Goal: Information Seeking & Learning: Learn about a topic

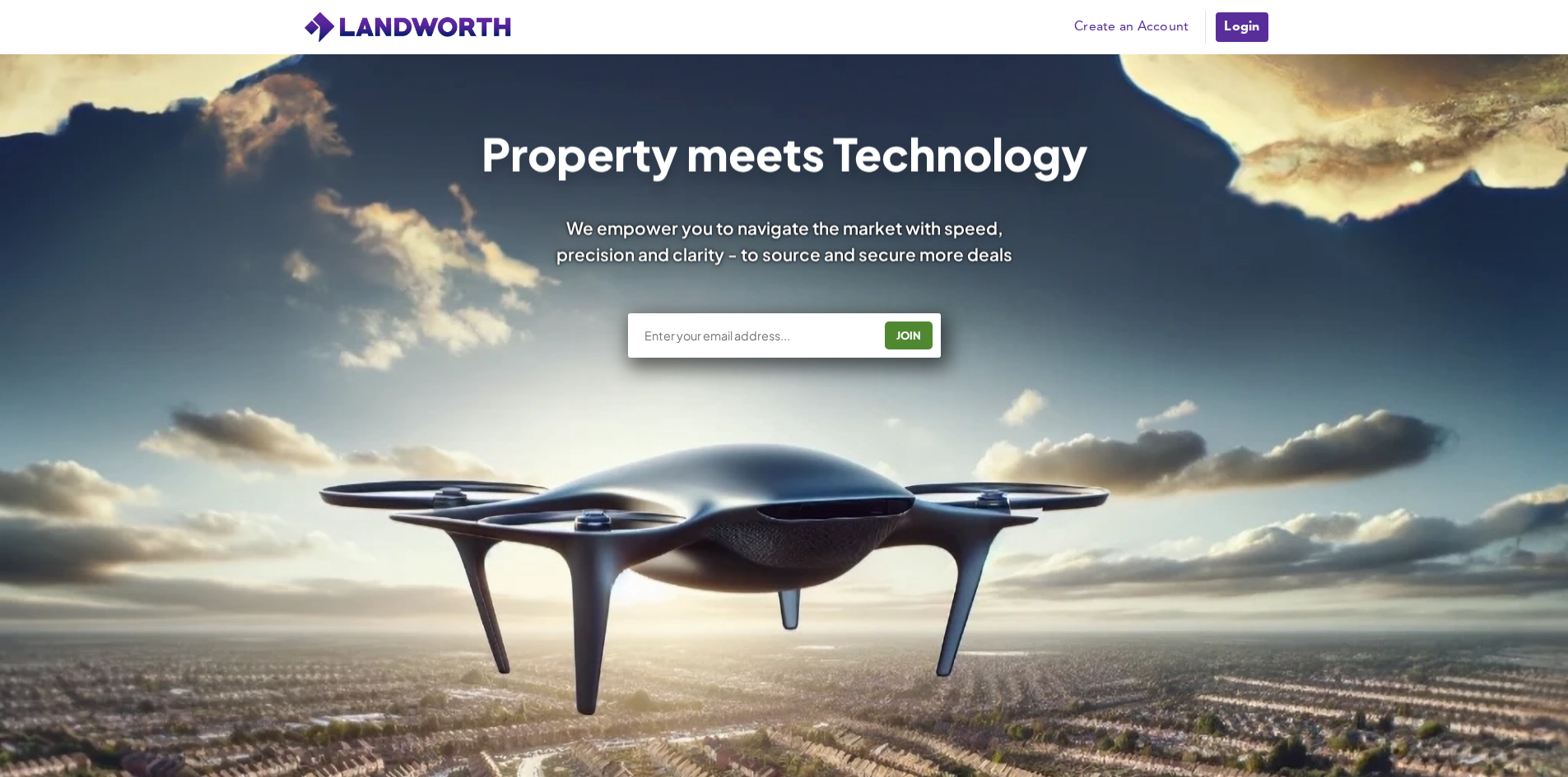
click at [1238, 29] on link "Login" at bounding box center [1241, 27] width 55 height 33
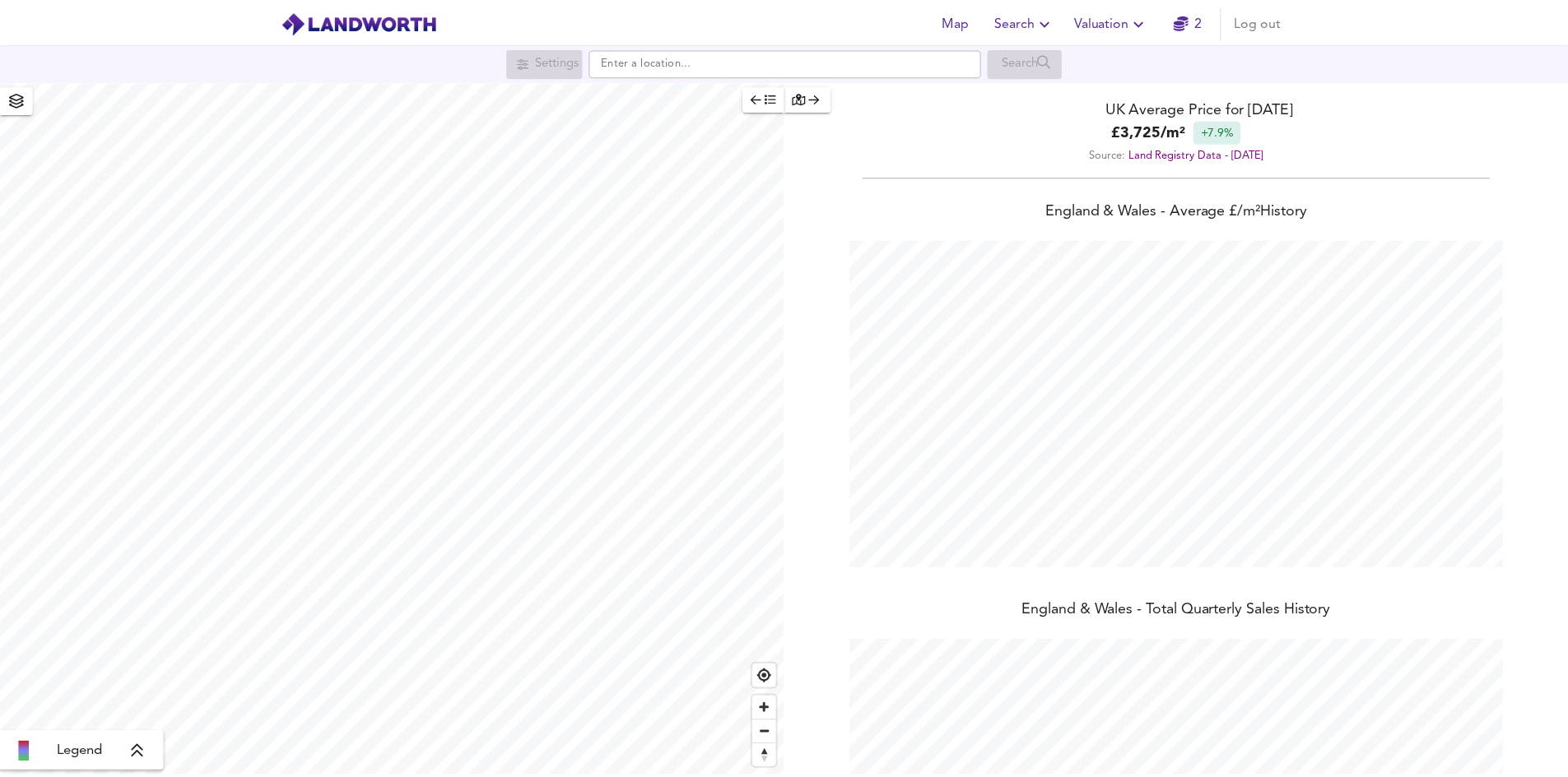
scroll to position [777, 1580]
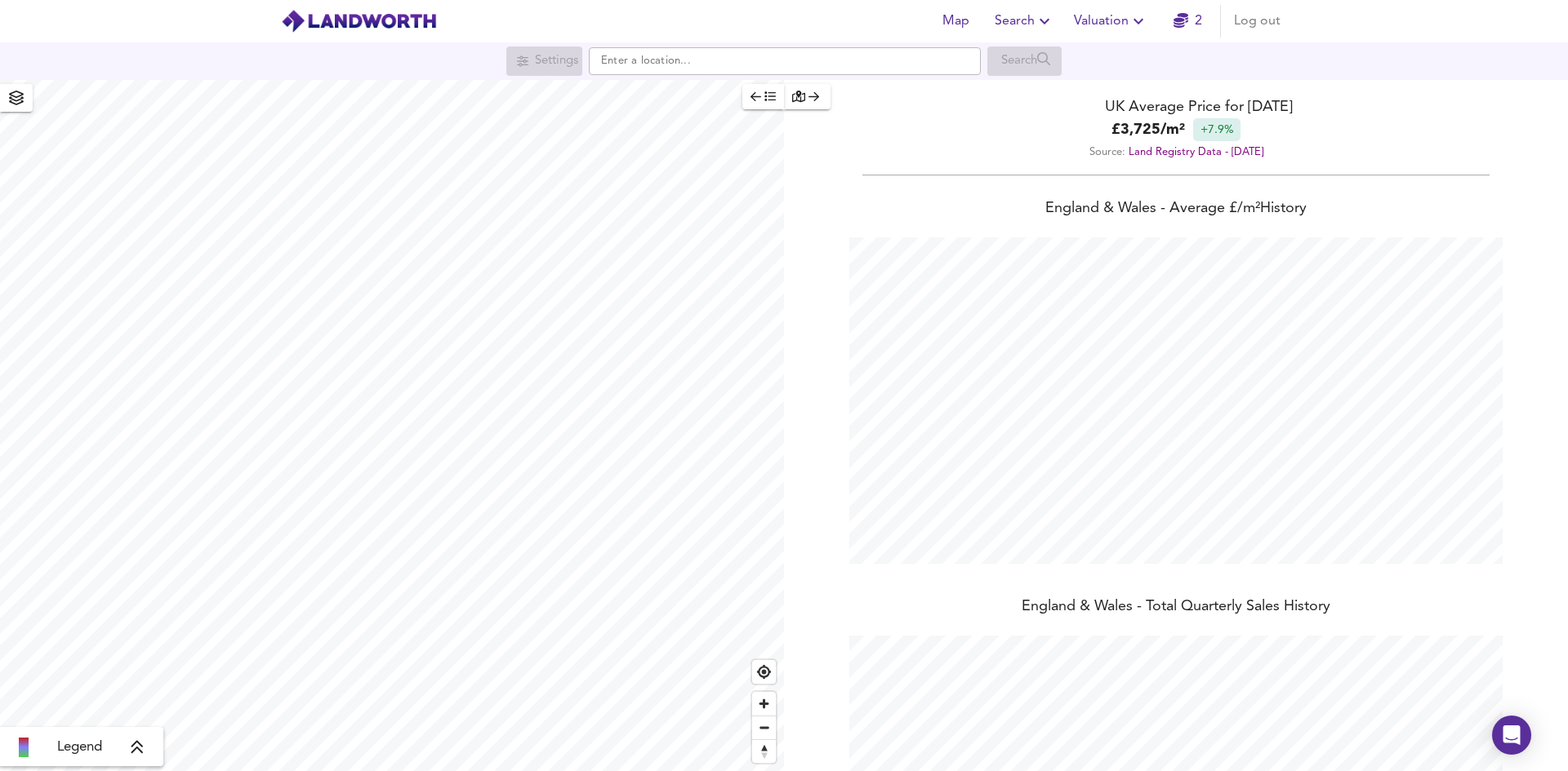
click at [1134, 23] on icon "button" at bounding box center [1138, 21] width 20 height 20
click at [1118, 90] on li "Valuation Report History" at bounding box center [1110, 88] width 195 height 29
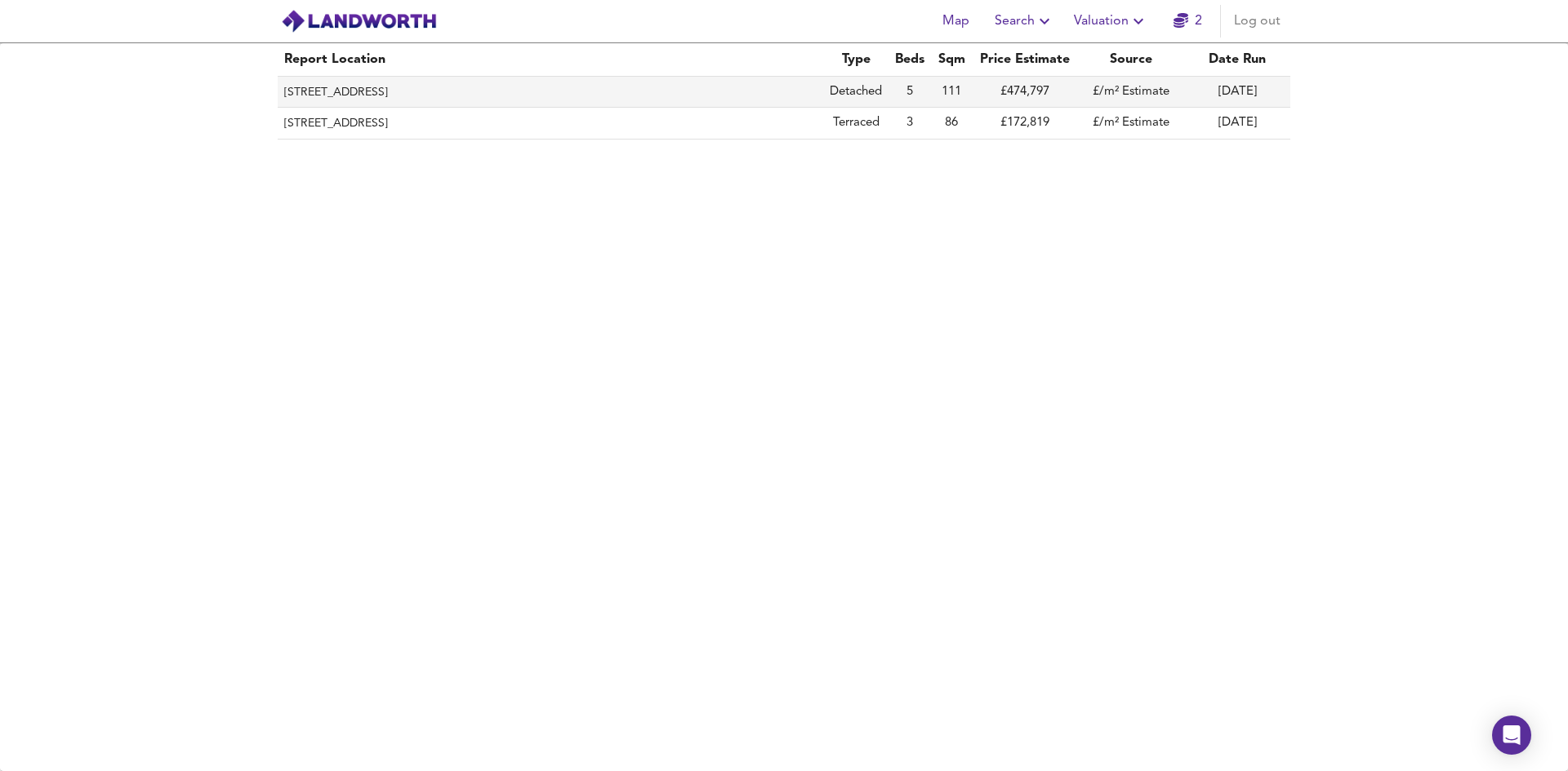
click at [607, 87] on th "[STREET_ADDRESS]" at bounding box center [550, 93] width 545 height 31
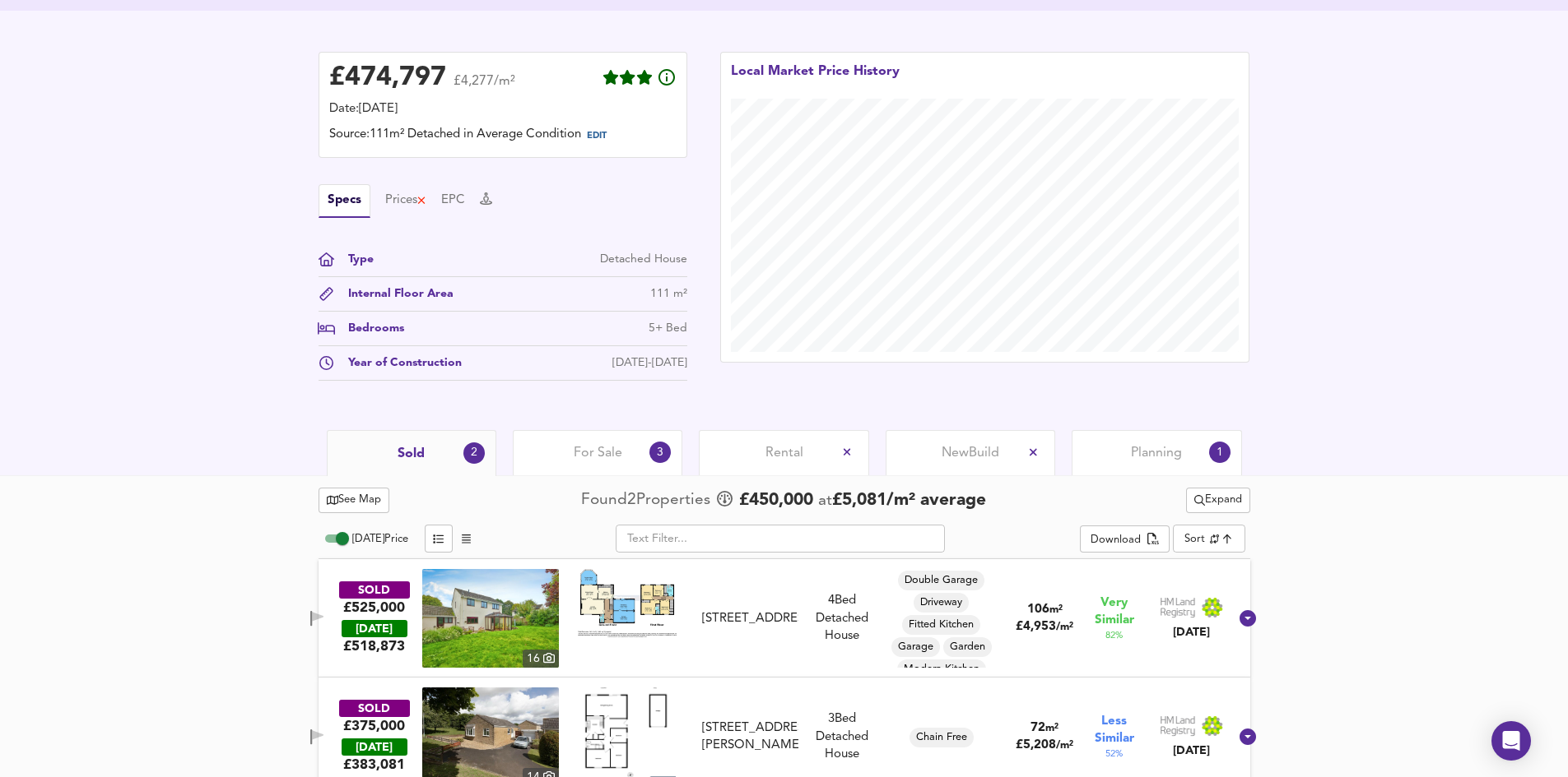
scroll to position [409, 0]
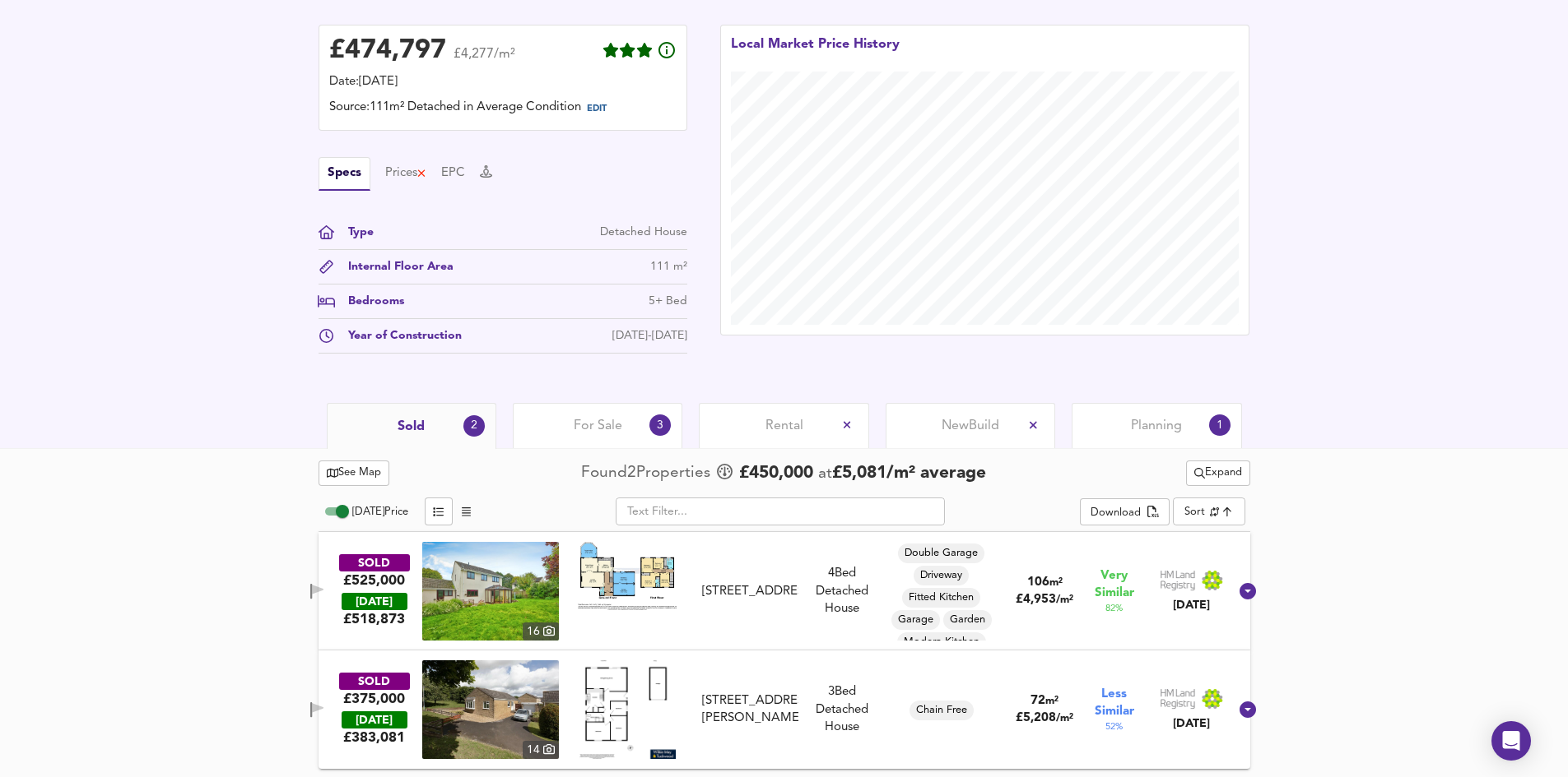
click at [1161, 428] on span "Planning" at bounding box center [1157, 426] width 51 height 18
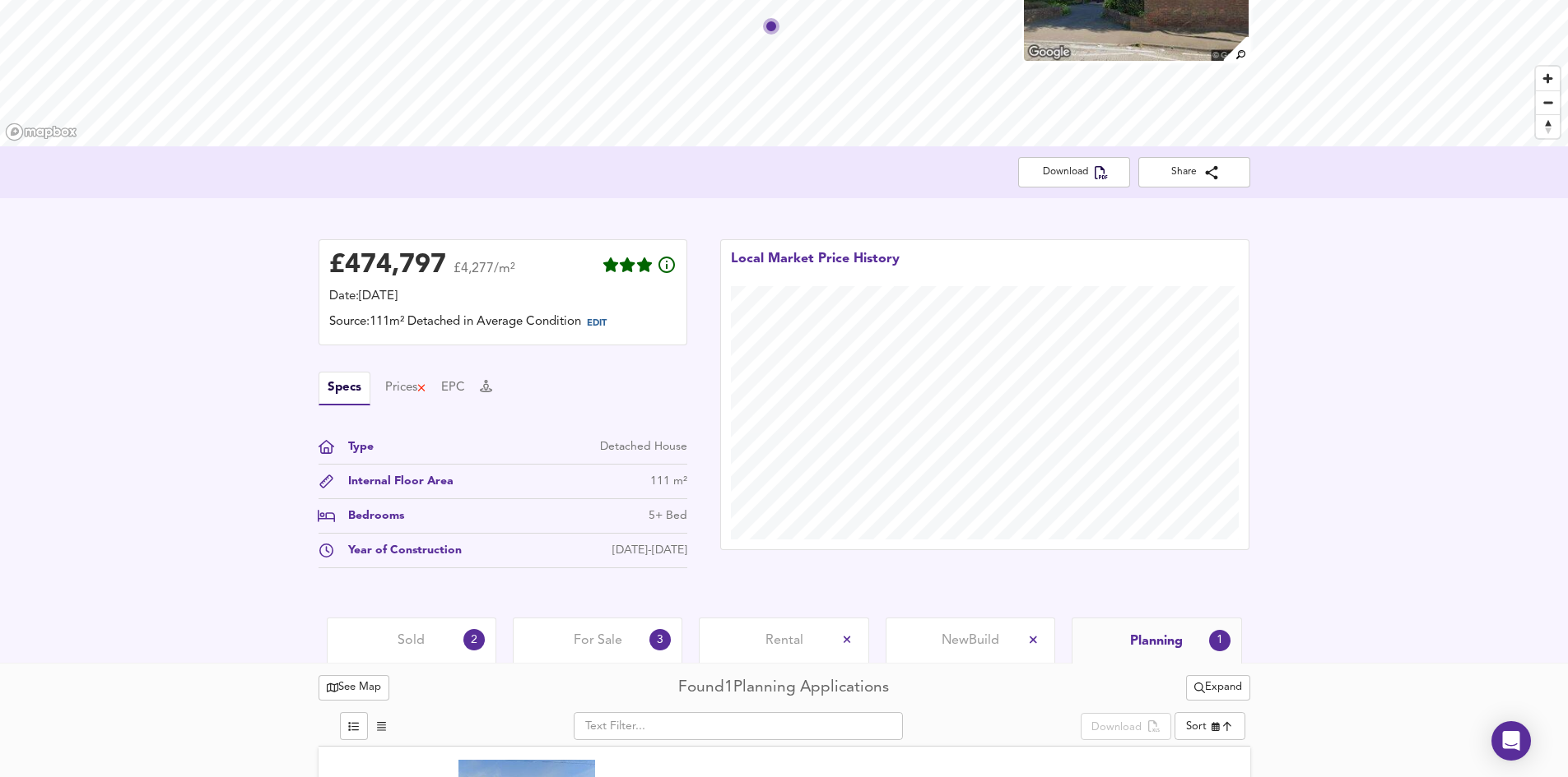
scroll to position [298, 0]
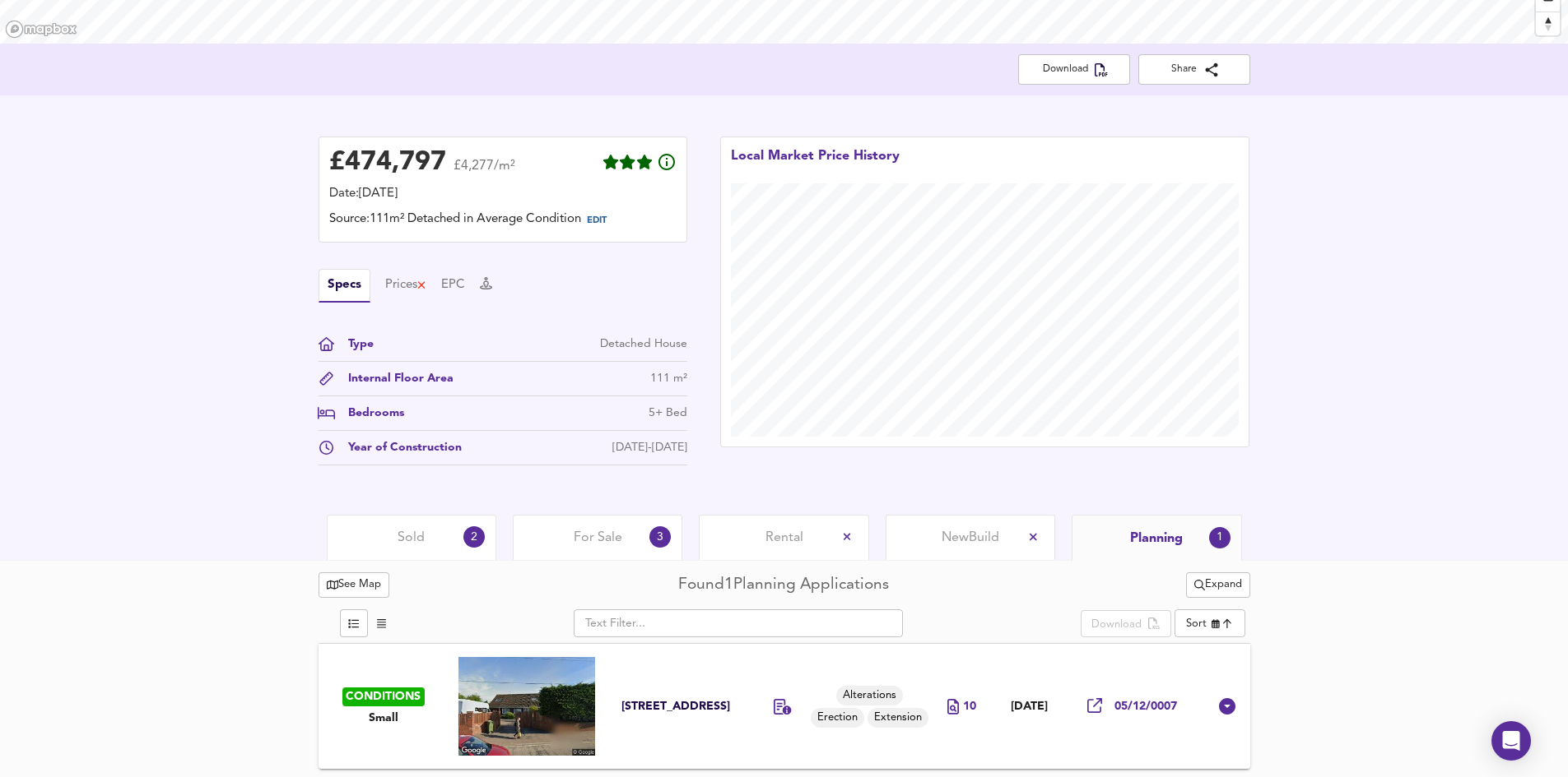
click at [758, 538] on div "Rental" at bounding box center [784, 538] width 169 height 45
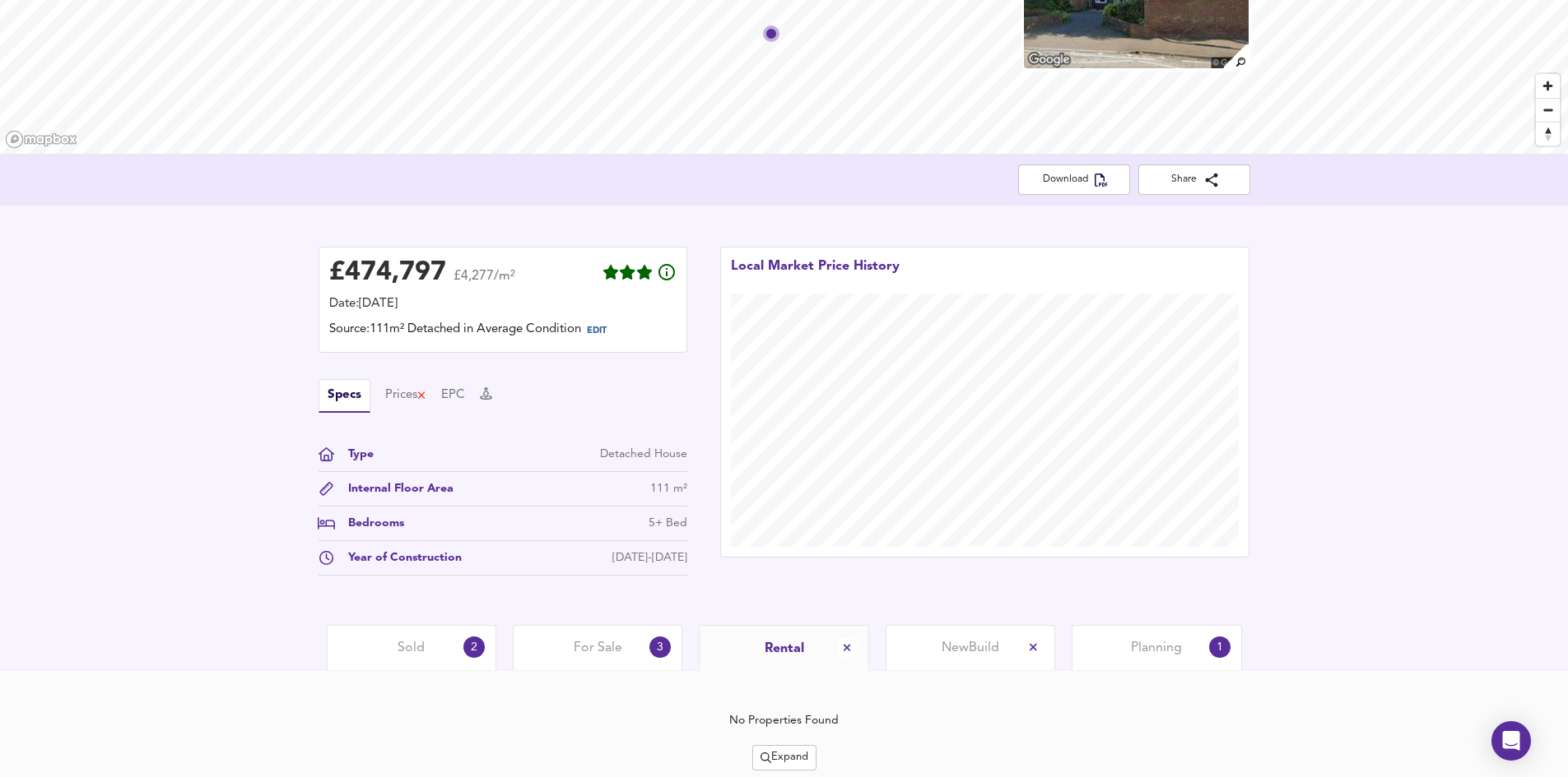
scroll to position [245, 0]
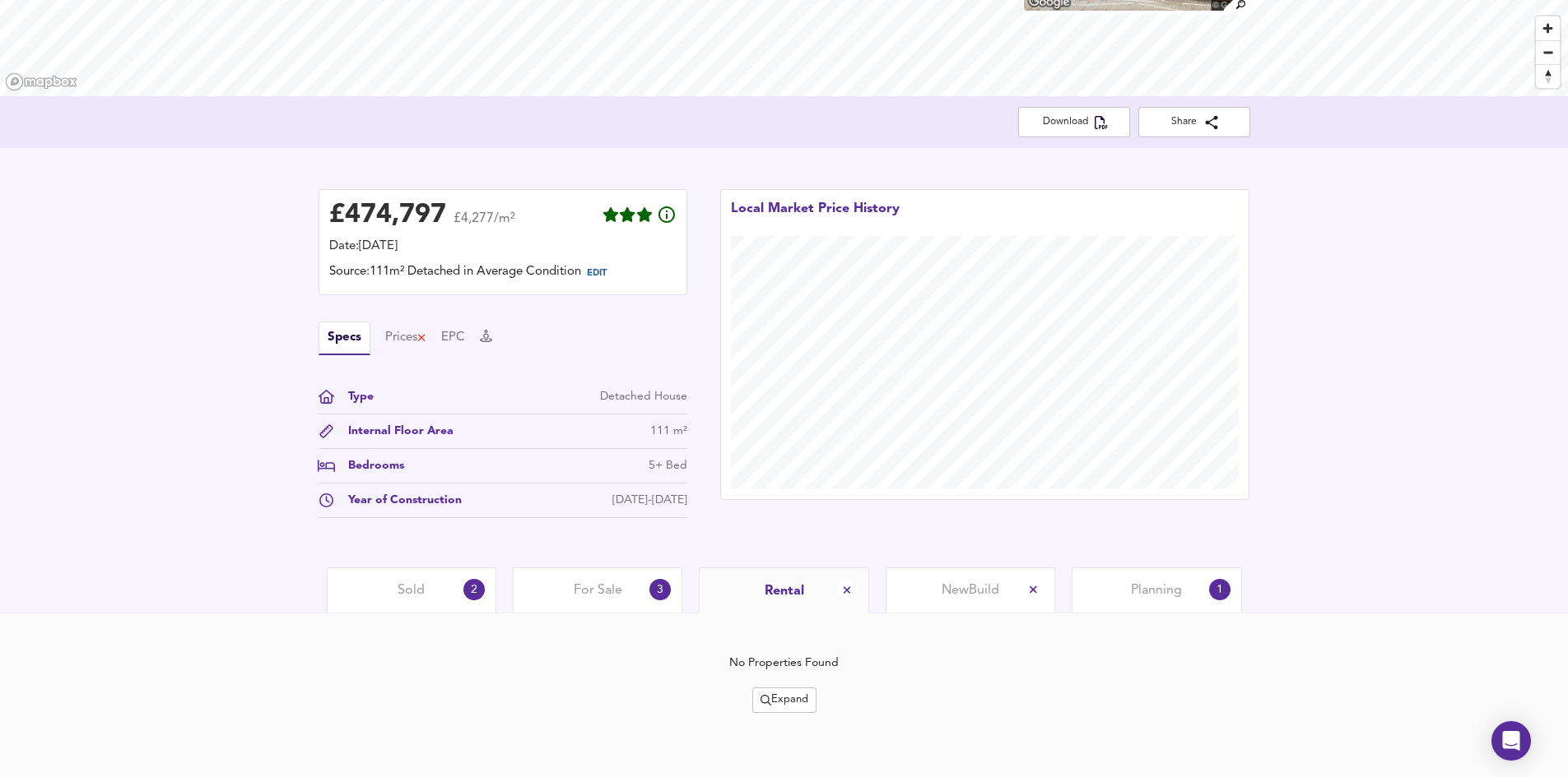
click at [600, 589] on span "For Sale" at bounding box center [598, 590] width 49 height 18
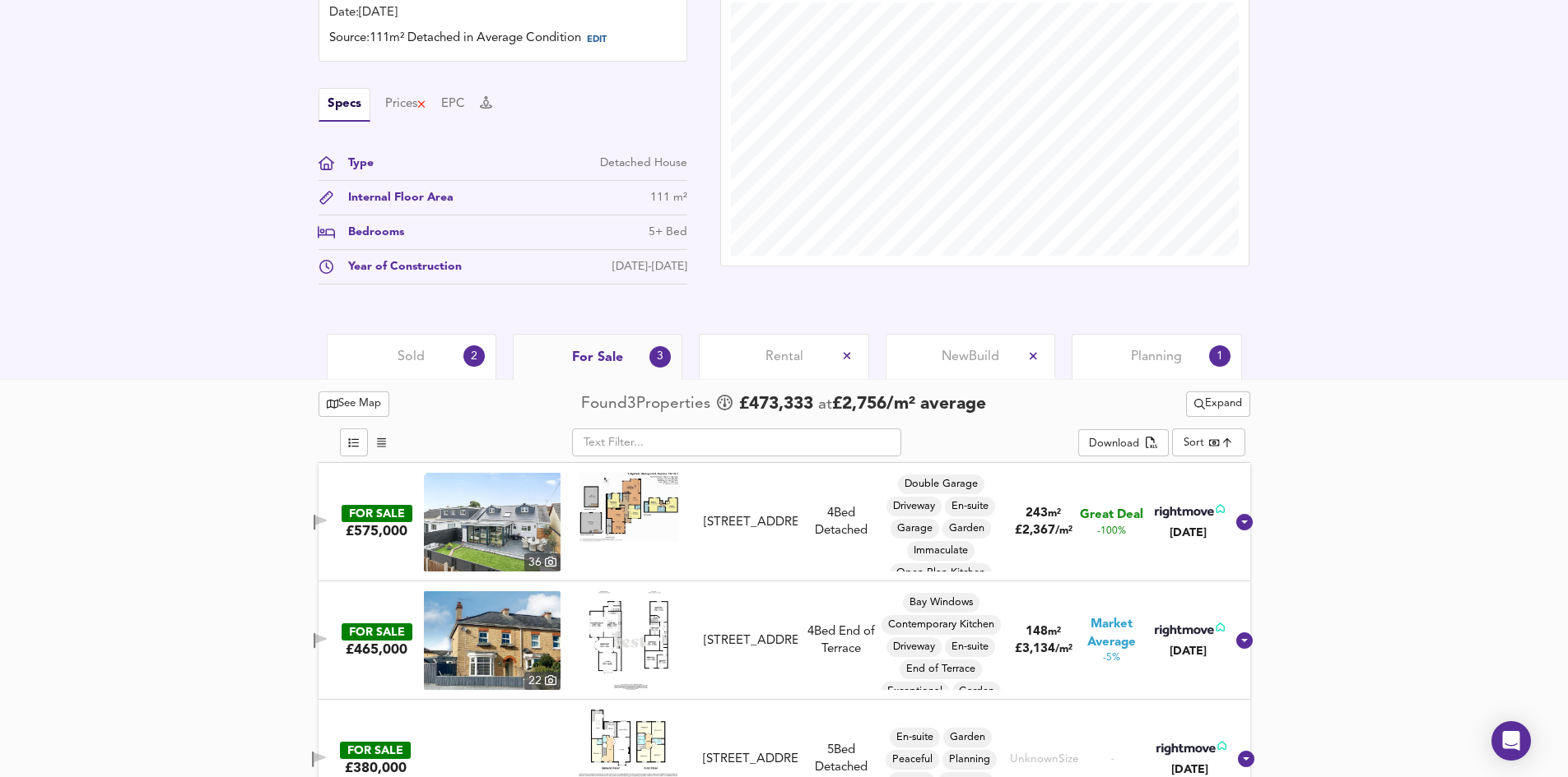
scroll to position [528, 0]
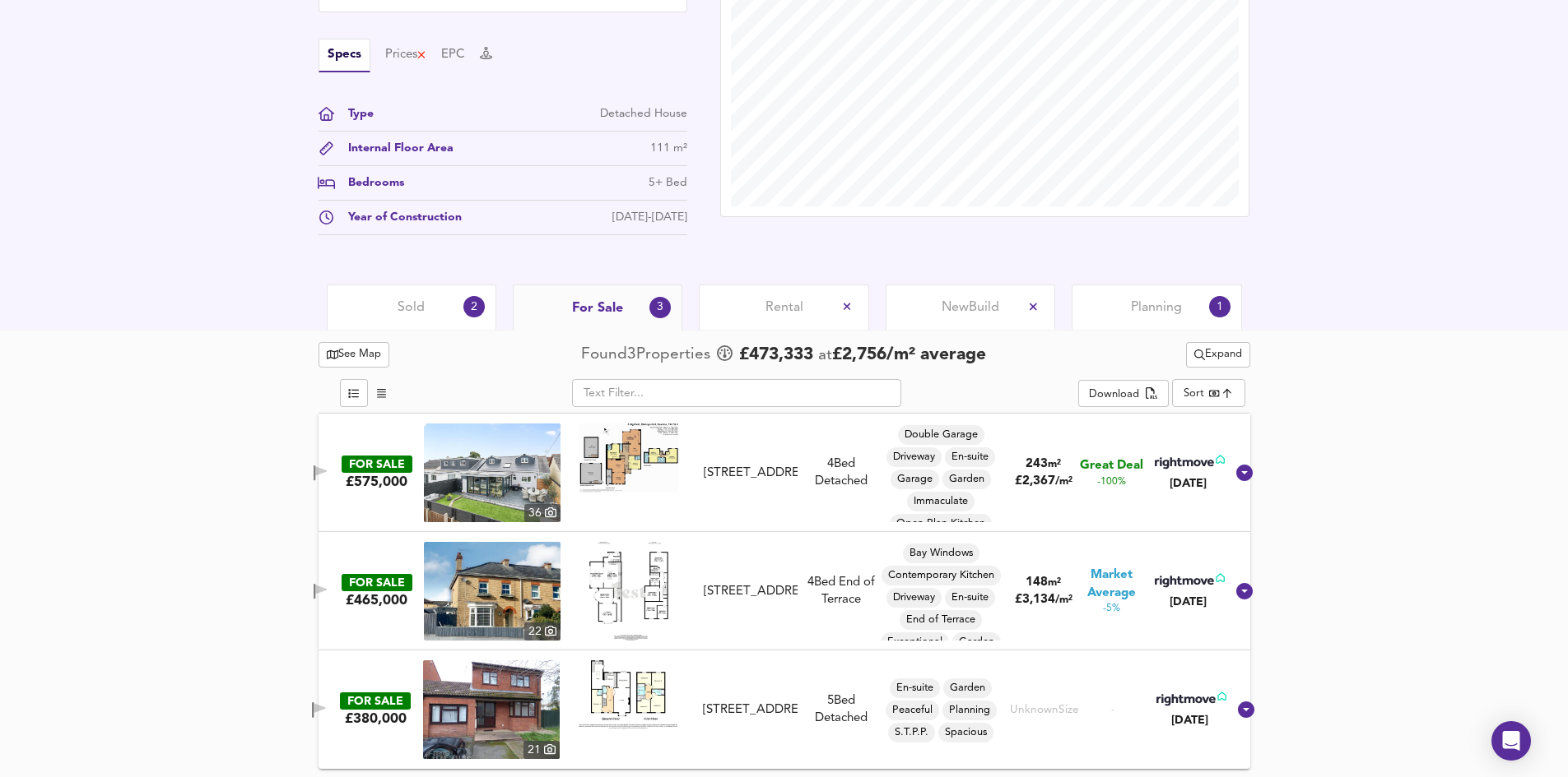
click at [697, 473] on div at bounding box center [629, 472] width 136 height 99
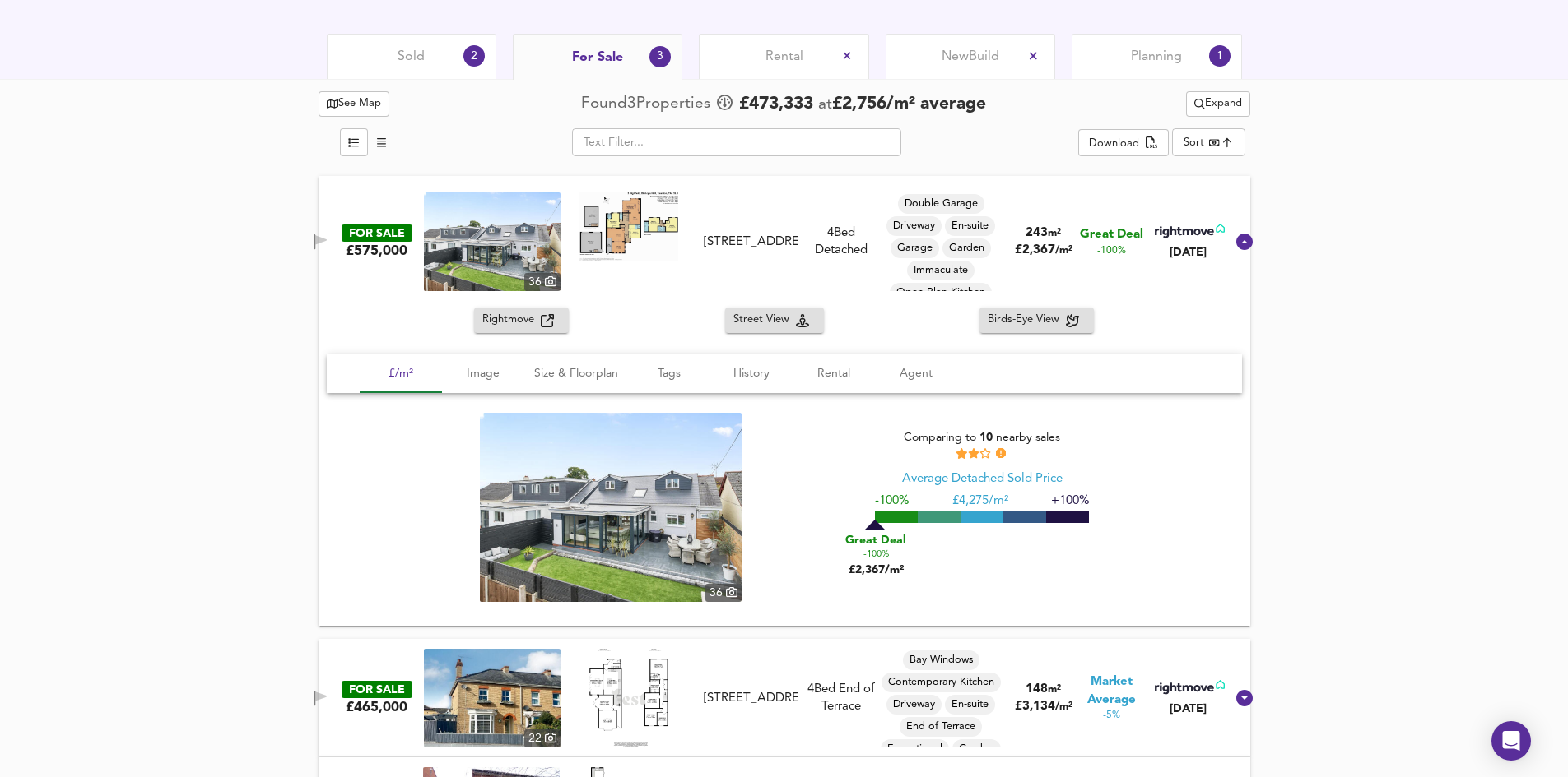
scroll to position [804, 0]
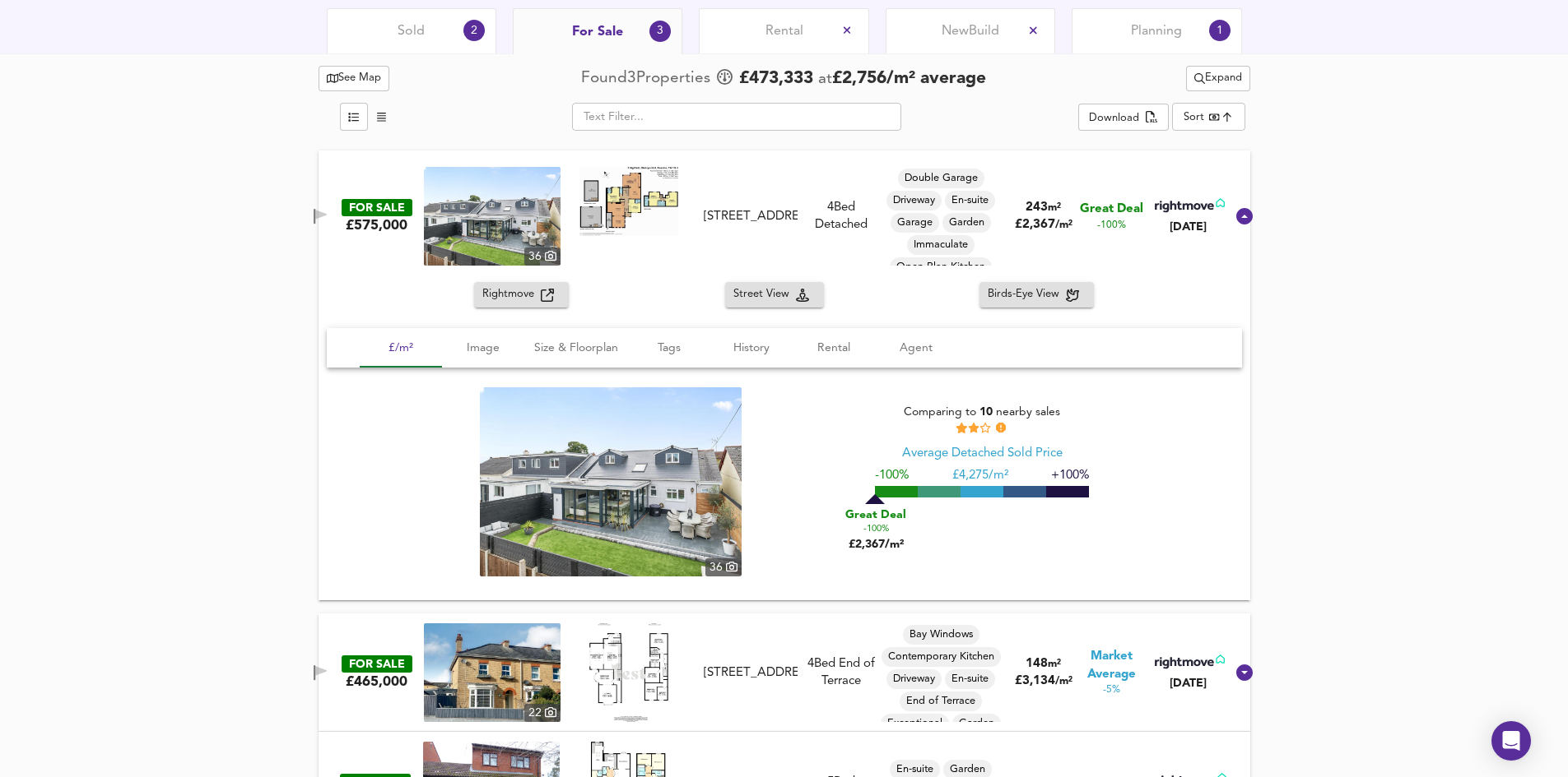
click at [520, 295] on span "Rightmove" at bounding box center [511, 295] width 59 height 19
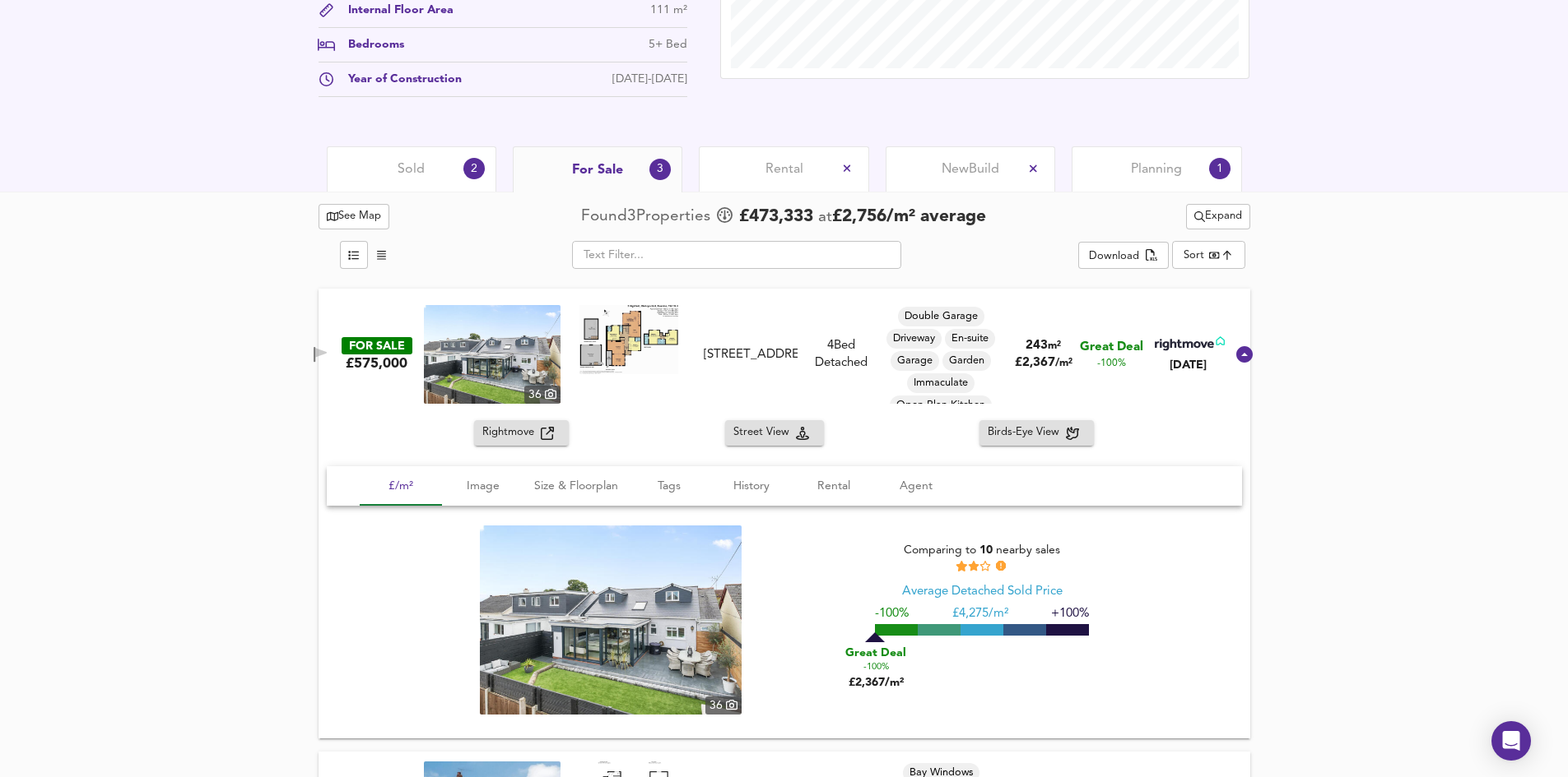
scroll to position [310, 0]
